Goal: Task Accomplishment & Management: Manage account settings

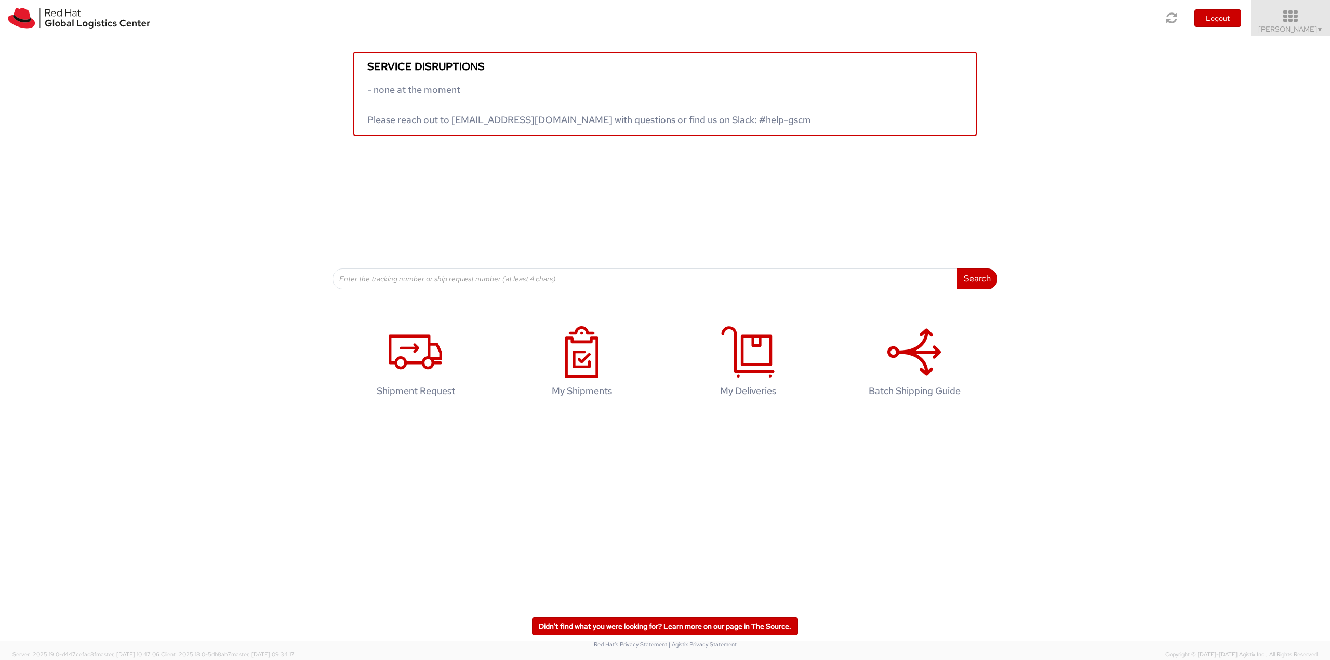
click at [1302, 32] on span "Robert Lomax ▼" at bounding box center [1290, 28] width 65 height 9
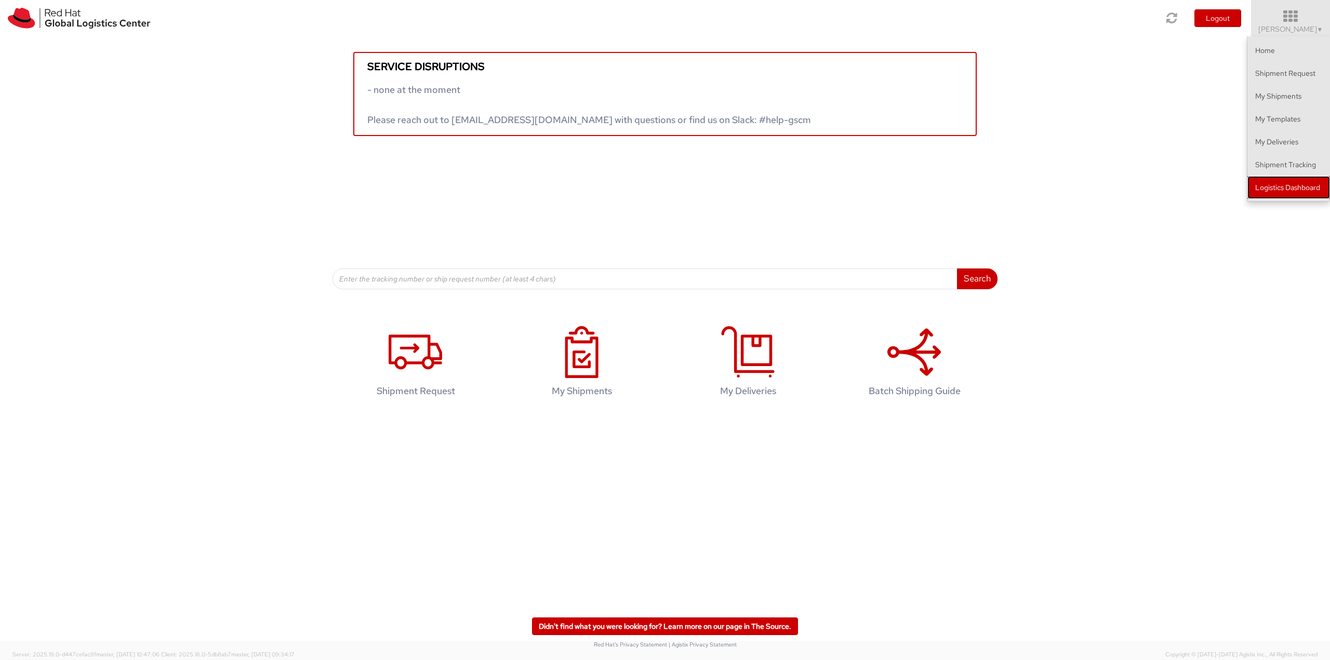
click at [1286, 191] on link "Logistics Dashboard" at bounding box center [1288, 187] width 83 height 23
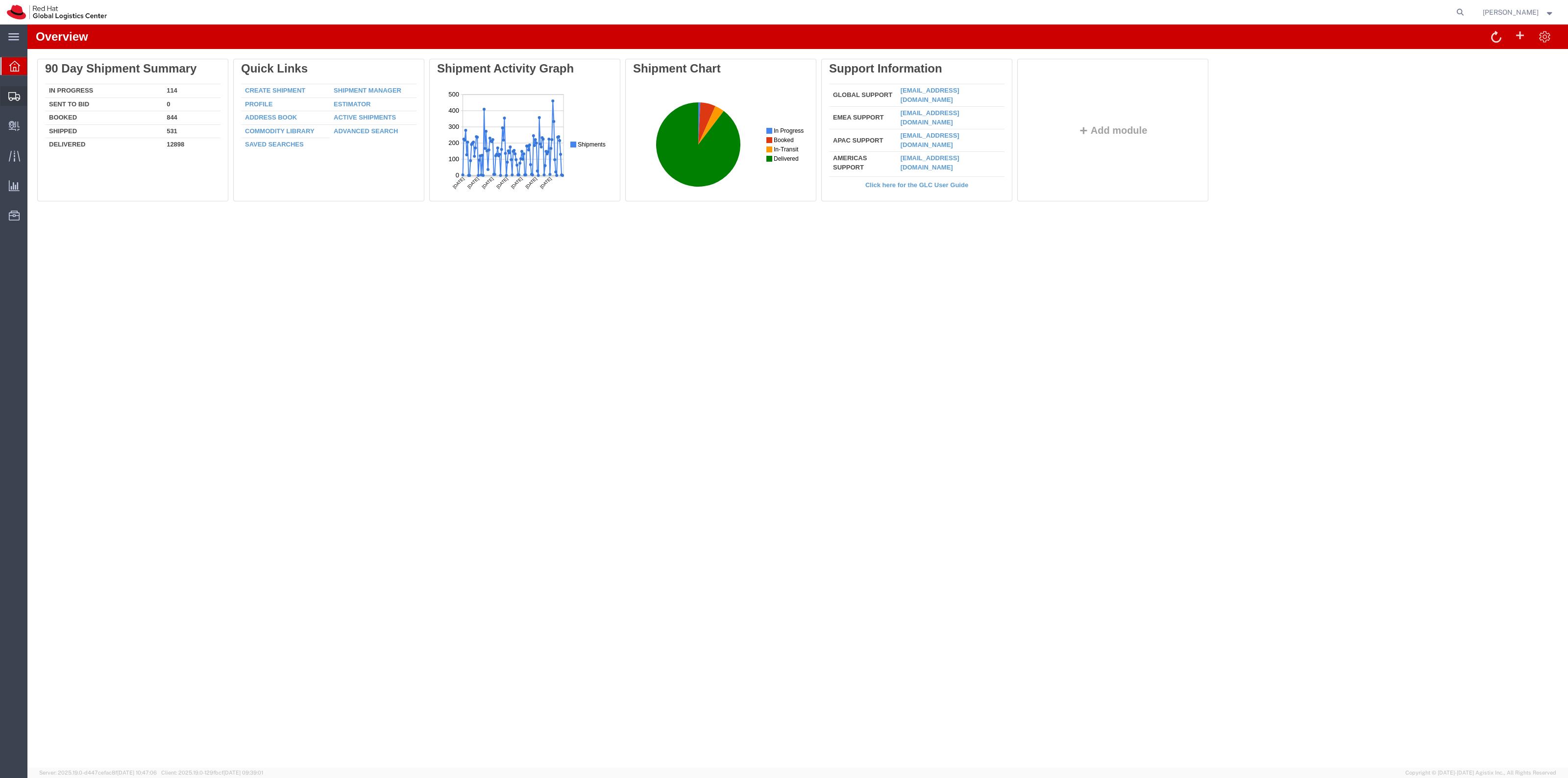
click at [0, 0] on span "Shipment Manager" at bounding box center [0, 0] width 0 height 0
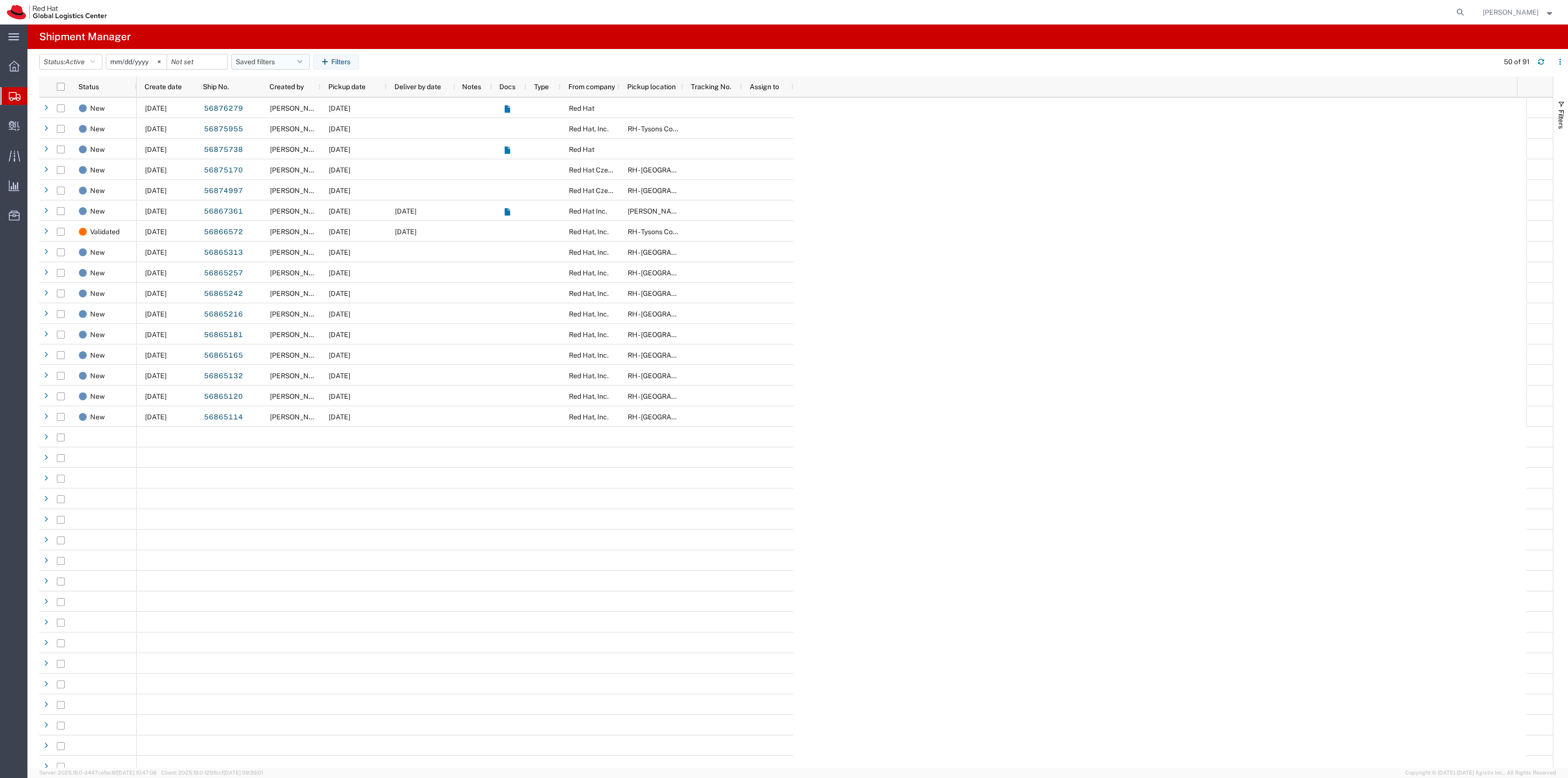
click at [277, 59] on button "Saved filters" at bounding box center [270, 61] width 78 height 16
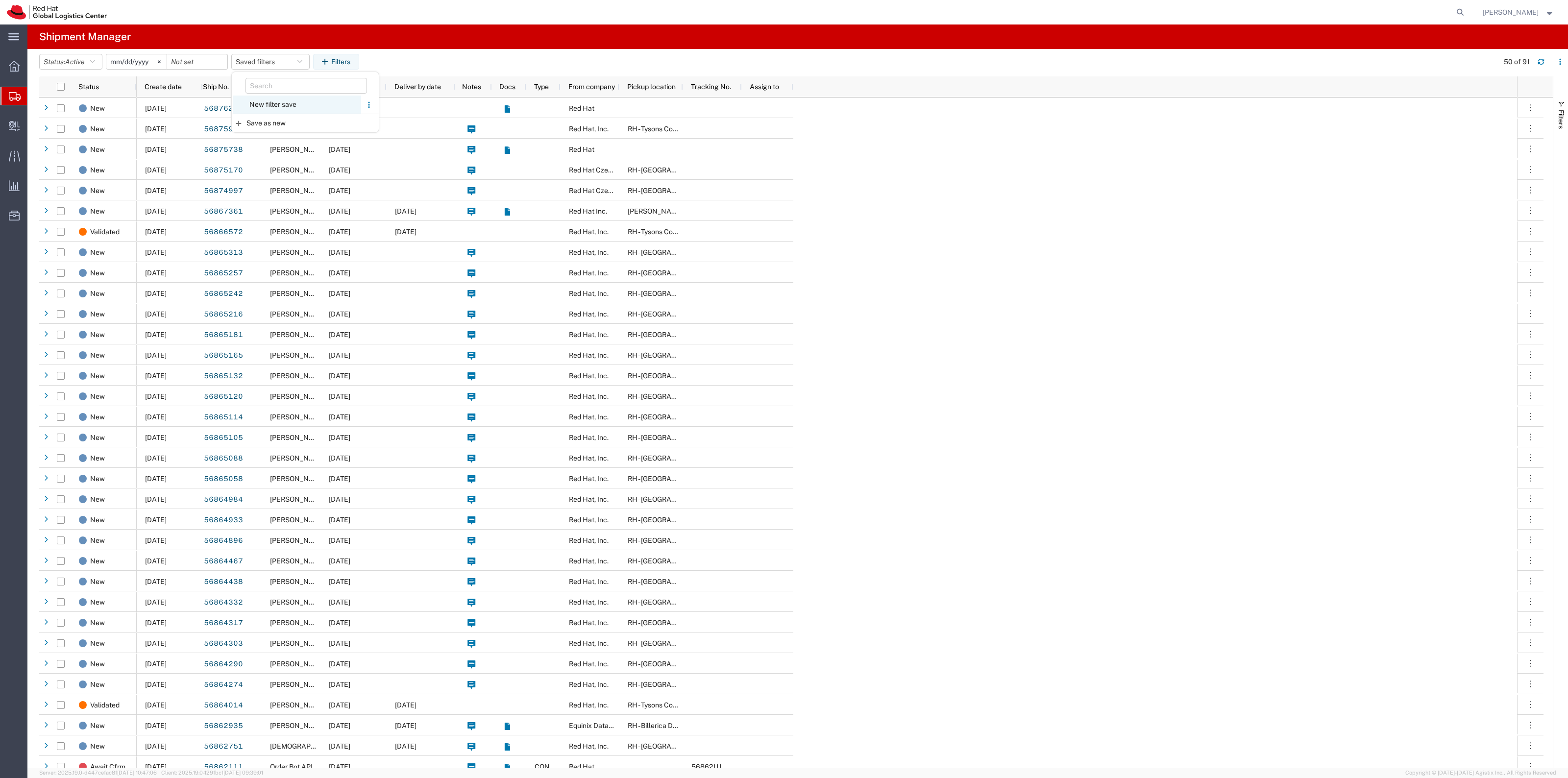
click at [278, 99] on span "New filter save" at bounding box center [297, 104] width 128 height 18
type input "2022-06-27"
